Goal: Transaction & Acquisition: Download file/media

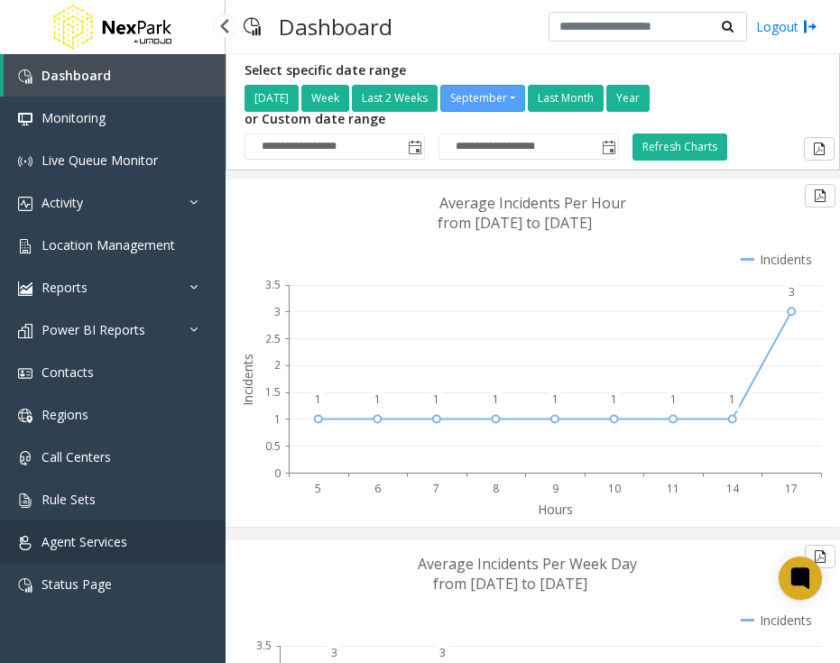
click at [107, 554] on link "Agent Services" at bounding box center [113, 542] width 226 height 42
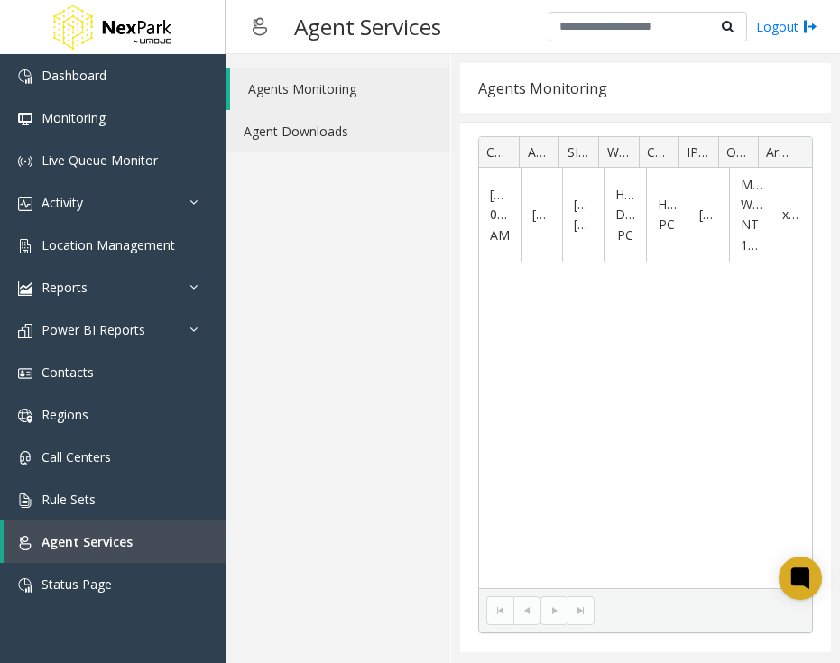
click at [306, 121] on link "Agent Downloads" at bounding box center [338, 131] width 225 height 42
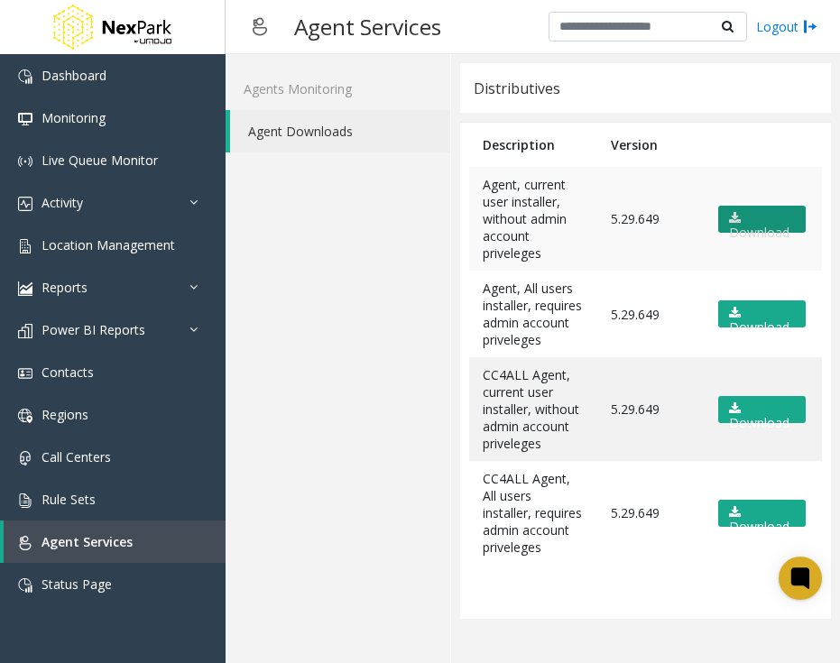
click at [732, 225] on link "Download" at bounding box center [762, 219] width 88 height 27
